Goal: Task Accomplishment & Management: Use online tool/utility

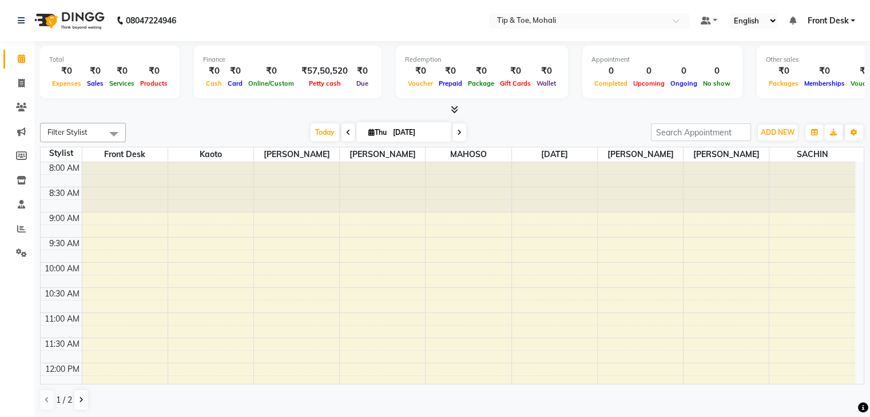
click at [508, 144] on div "Filter Stylist Select All Front Desk Kaoto [PERSON_NAME] [PERSON_NAME] [DATE][P…" at bounding box center [452, 266] width 824 height 297
click at [462, 131] on span at bounding box center [459, 132] width 14 height 18
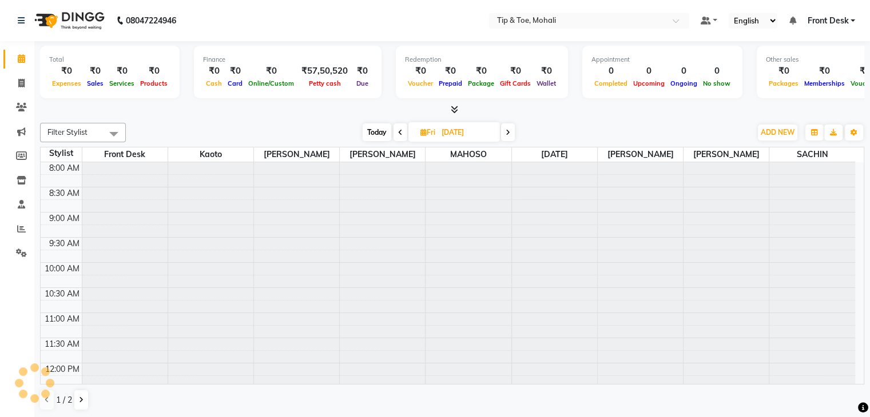
scroll to position [300, 0]
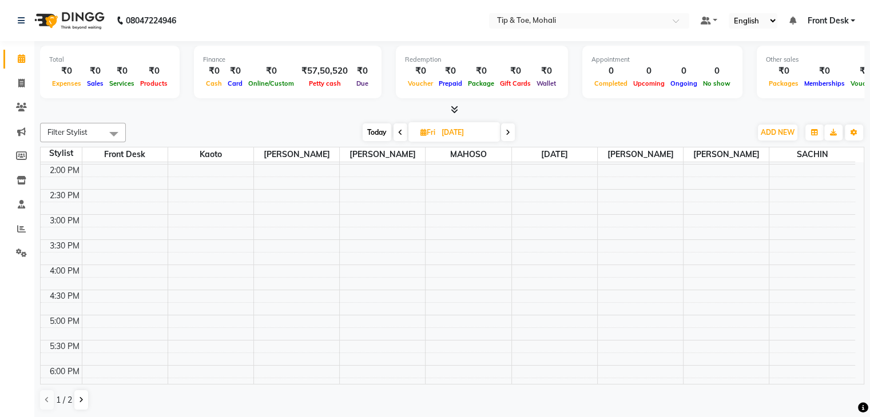
click at [512, 129] on span at bounding box center [508, 132] width 14 height 18
click at [394, 131] on span at bounding box center [399, 132] width 14 height 18
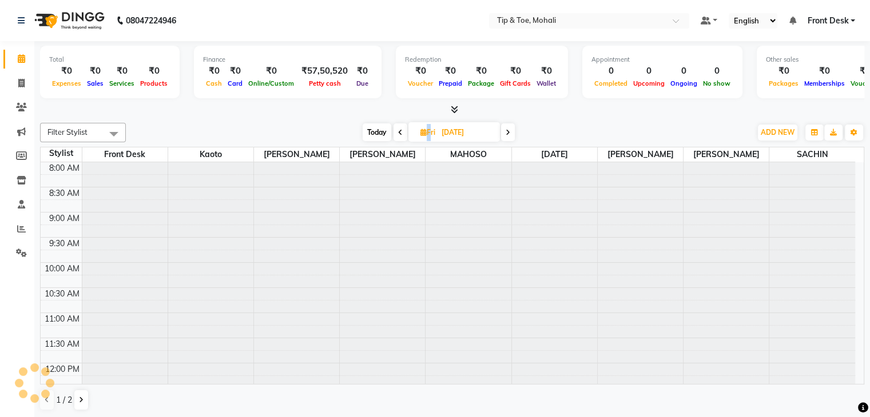
click at [394, 131] on span at bounding box center [400, 132] width 14 height 18
type input "[DATE]"
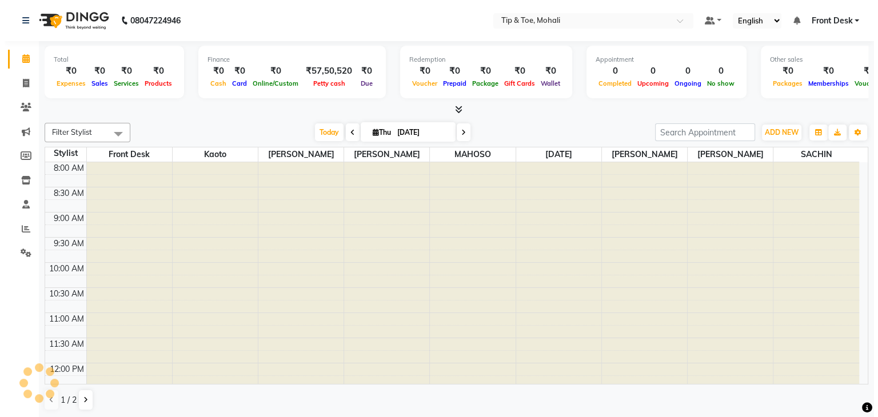
scroll to position [300, 0]
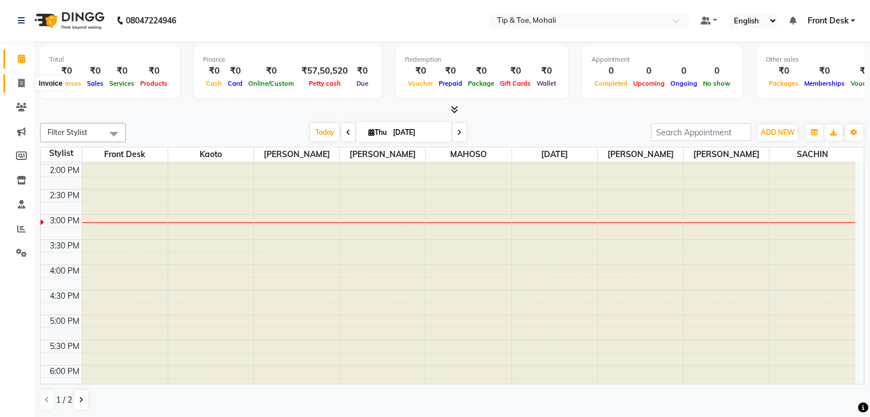
click at [18, 79] on icon at bounding box center [21, 83] width 6 height 9
select select "service"
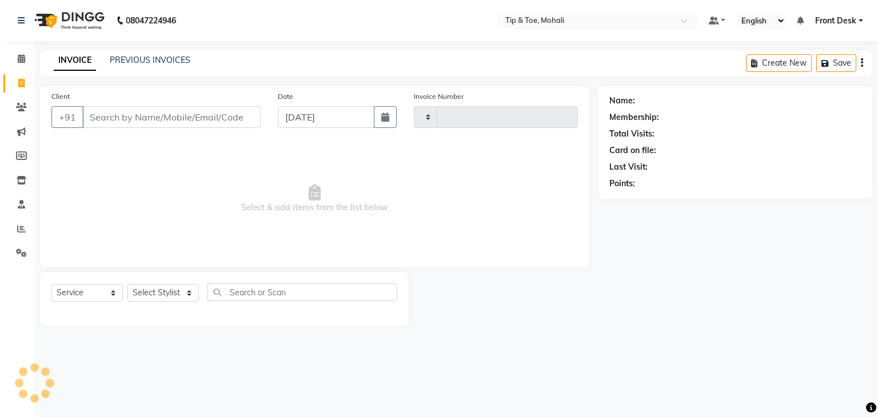
type input "0751"
select select "5835"
click at [130, 62] on link "PREVIOUS INVOICES" at bounding box center [150, 60] width 81 height 10
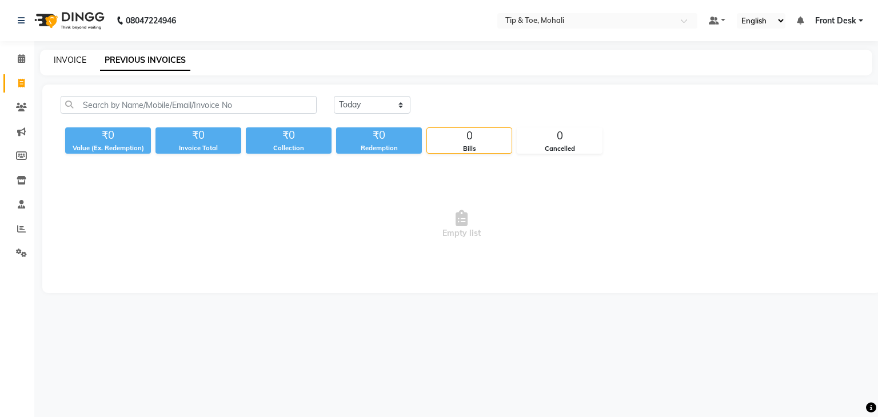
click at [62, 60] on link "INVOICE" at bounding box center [70, 60] width 33 height 10
select select "service"
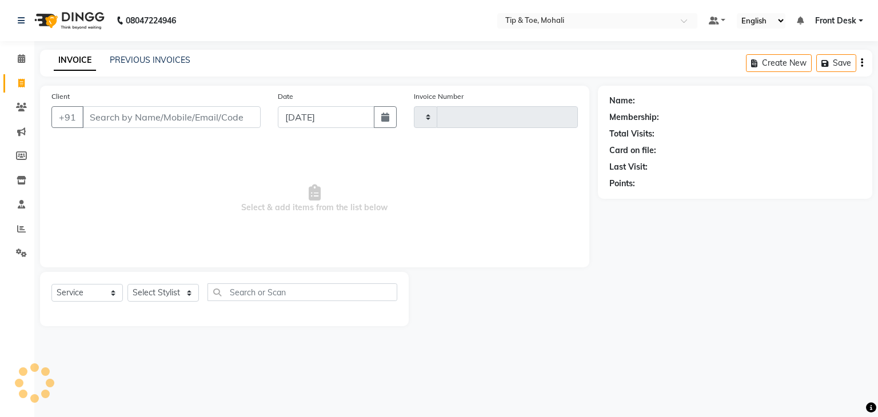
type input "0751"
select select "5835"
